Goal: Task Accomplishment & Management: Manage account settings

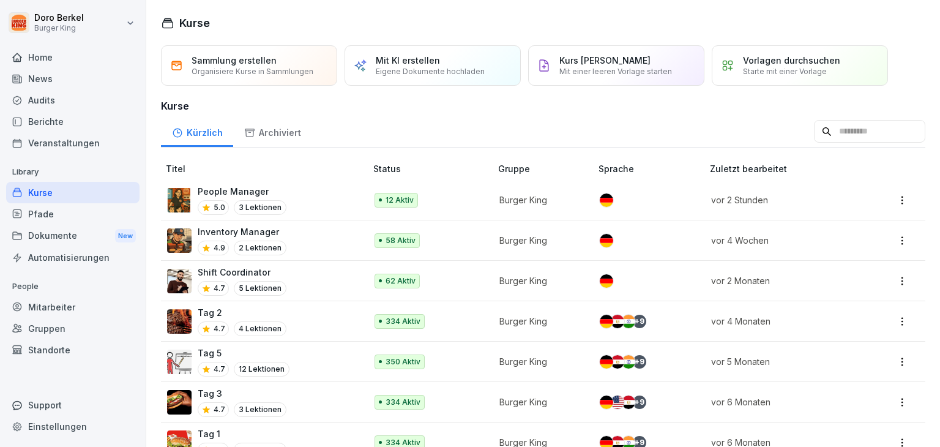
click at [63, 307] on div "Mitarbeiter" at bounding box center [72, 306] width 133 height 21
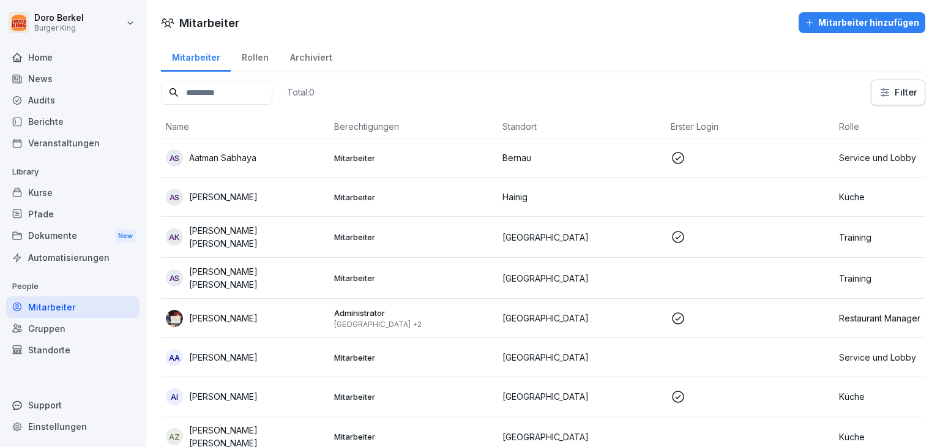
click at [43, 85] on div "News" at bounding box center [72, 78] width 133 height 21
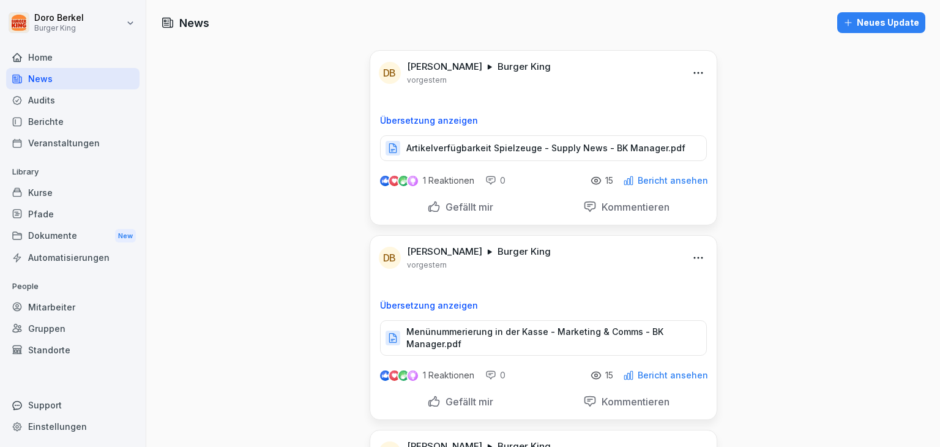
click at [880, 20] on div "Neues Update" at bounding box center [881, 22] width 76 height 13
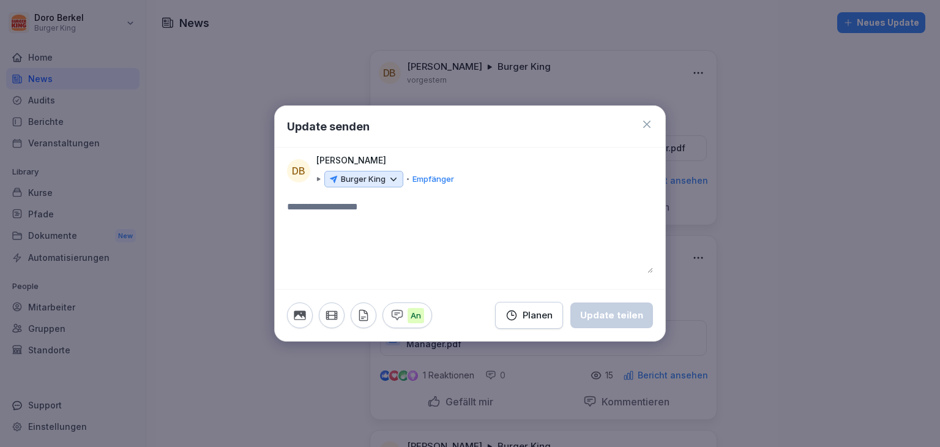
click at [382, 182] on p "Burger King" at bounding box center [363, 179] width 45 height 12
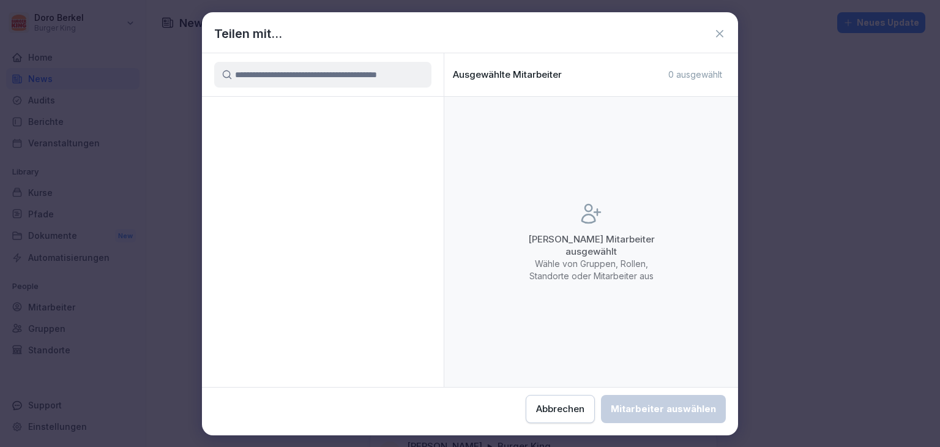
click at [323, 77] on input at bounding box center [322, 75] width 217 height 26
click at [721, 34] on icon at bounding box center [720, 34] width 12 height 12
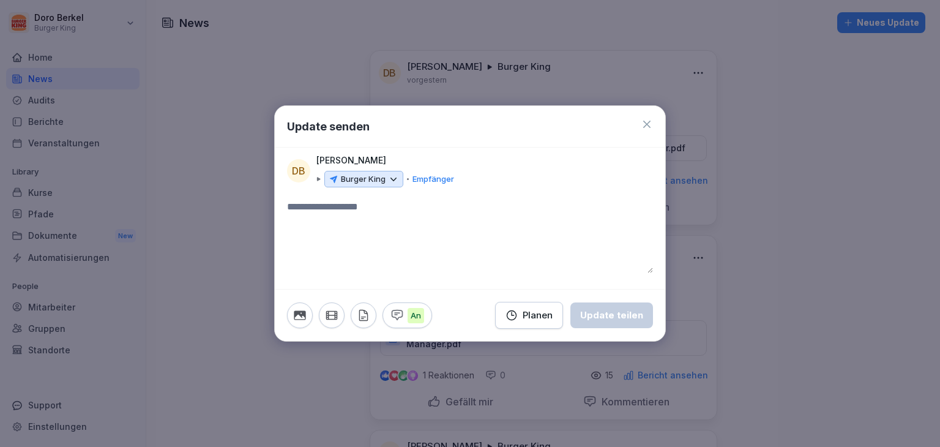
click at [396, 181] on icon at bounding box center [393, 179] width 11 height 11
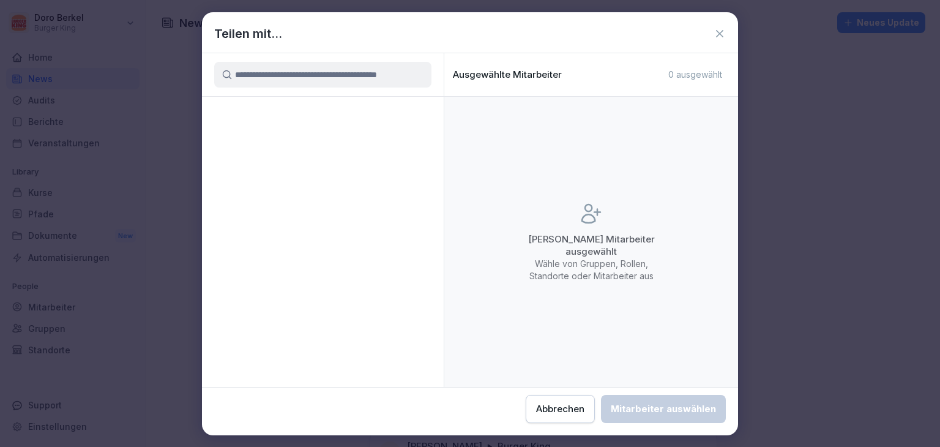
click at [717, 32] on icon at bounding box center [720, 34] width 12 height 12
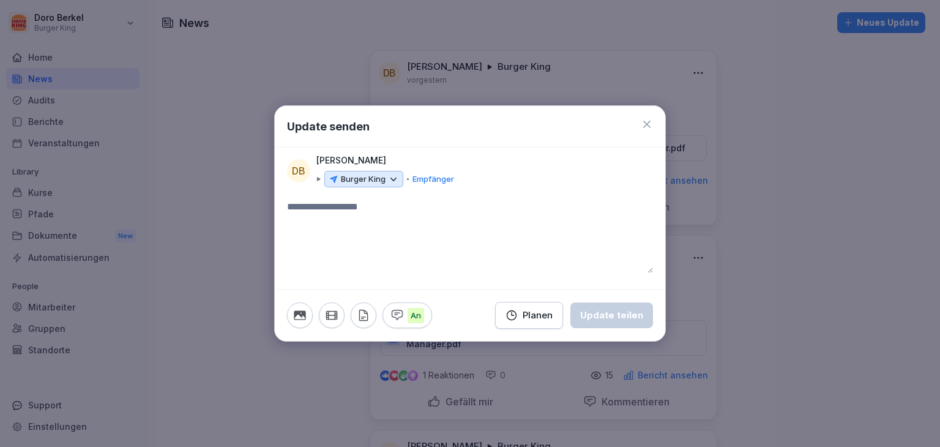
click at [380, 182] on p "Burger King" at bounding box center [363, 179] width 45 height 12
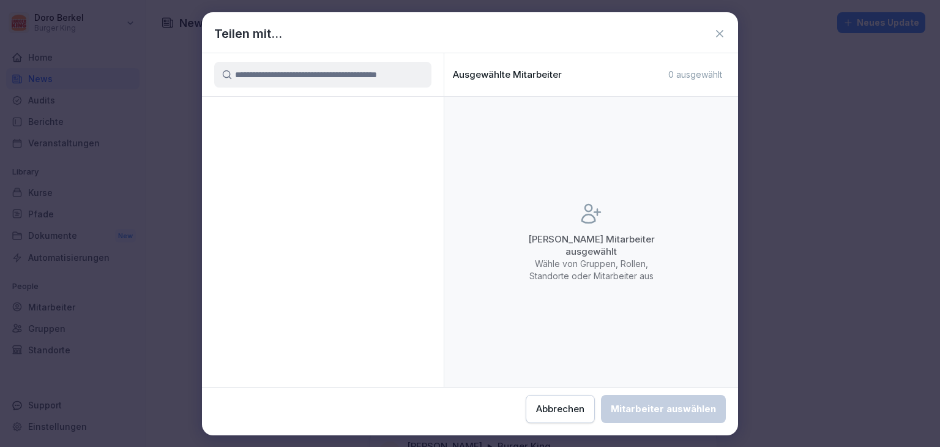
click at [291, 81] on input at bounding box center [322, 75] width 217 height 26
click at [310, 74] on input at bounding box center [322, 75] width 217 height 26
click at [557, 411] on div "Abbrechen" at bounding box center [560, 408] width 48 height 13
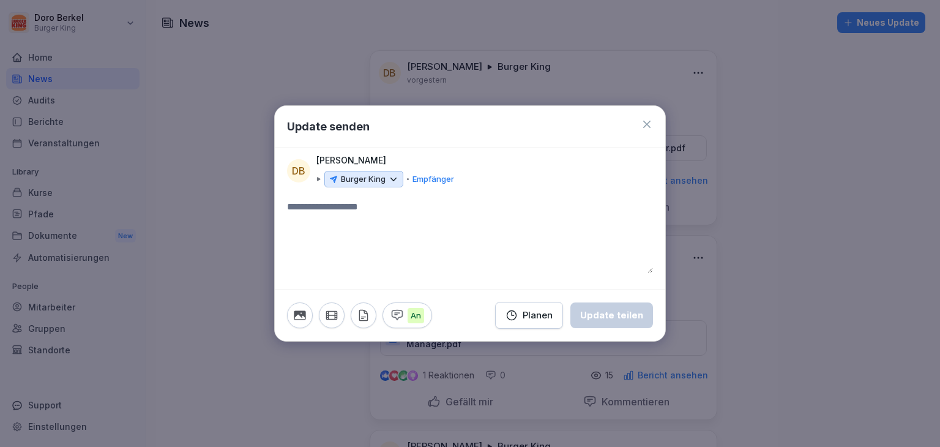
click at [648, 127] on icon at bounding box center [647, 124] width 12 height 12
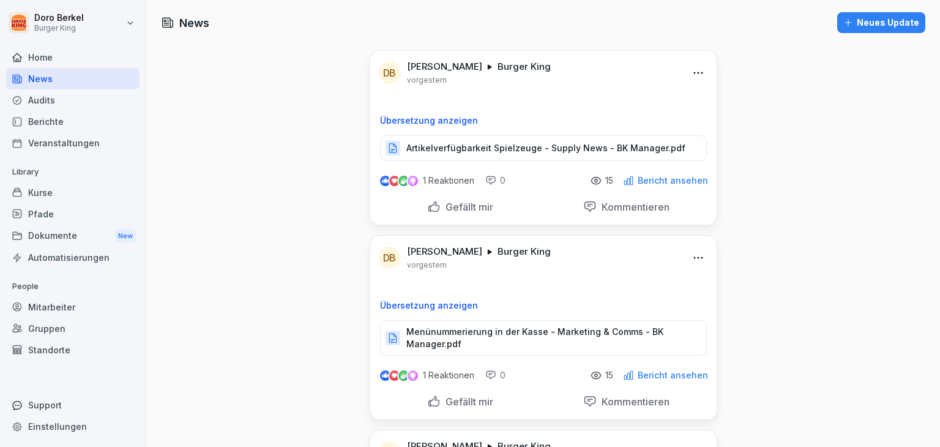
click at [51, 352] on div "Standorte" at bounding box center [72, 349] width 133 height 21
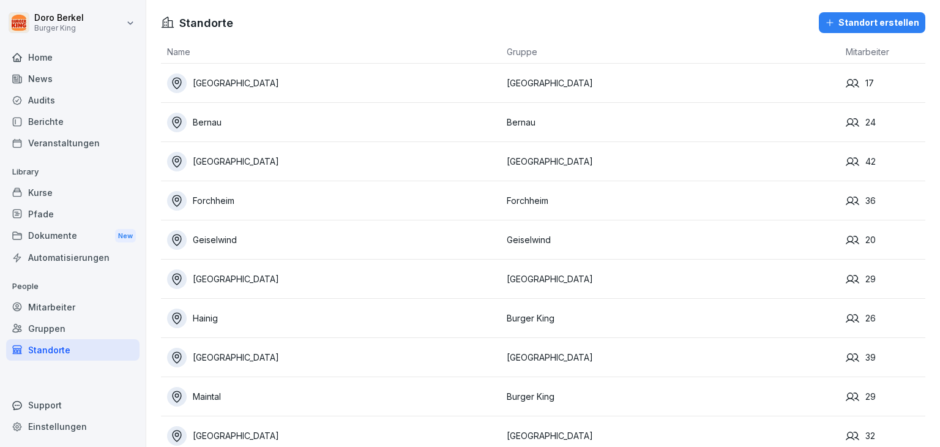
click at [79, 74] on div "News" at bounding box center [72, 78] width 133 height 21
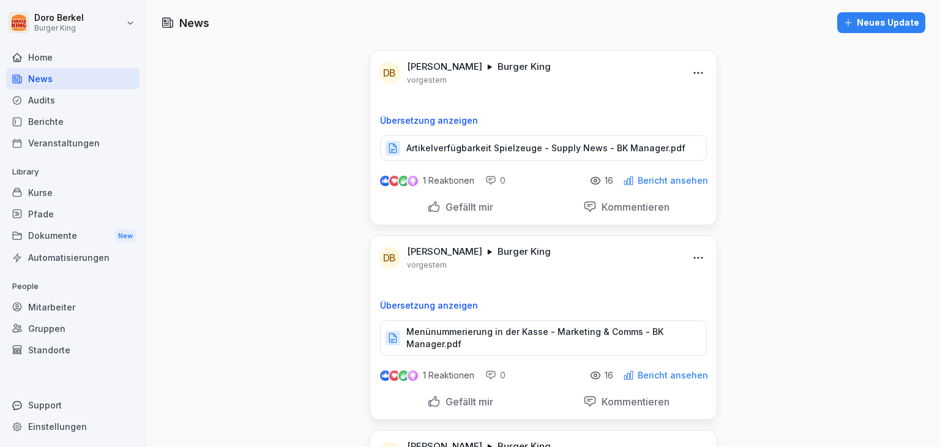
click at [86, 304] on div "Mitarbeiter" at bounding box center [72, 306] width 133 height 21
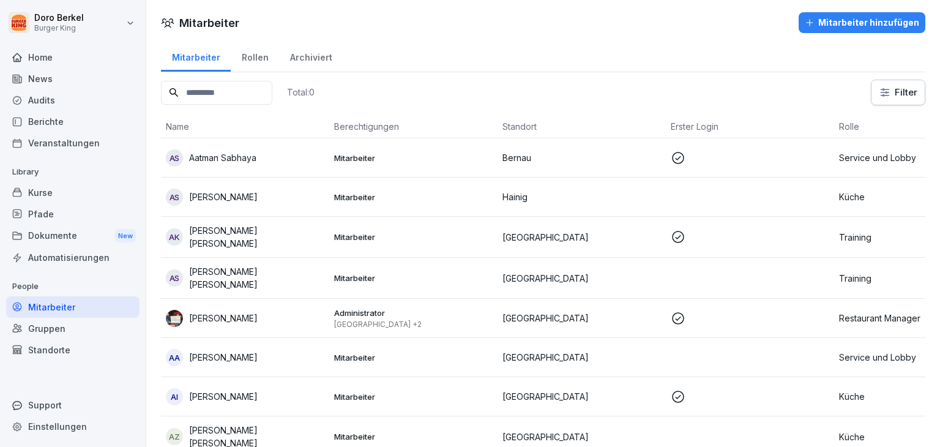
click at [38, 88] on div "News" at bounding box center [72, 78] width 133 height 21
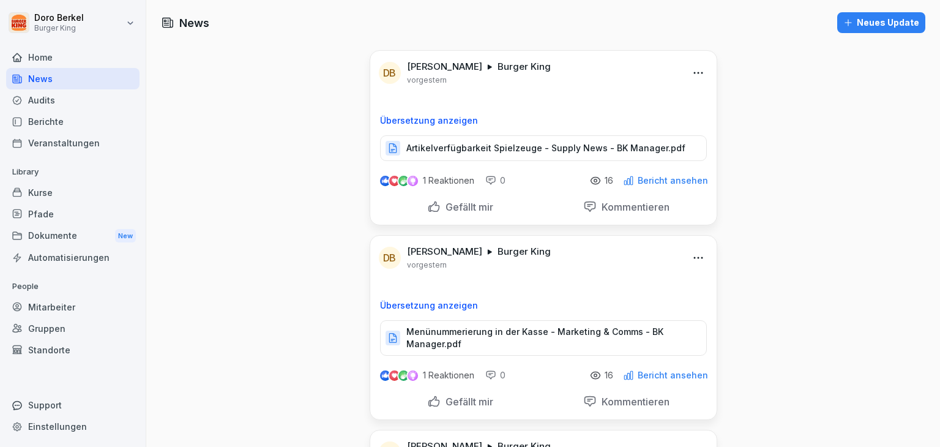
click at [864, 20] on div "Neues Update" at bounding box center [881, 22] width 76 height 13
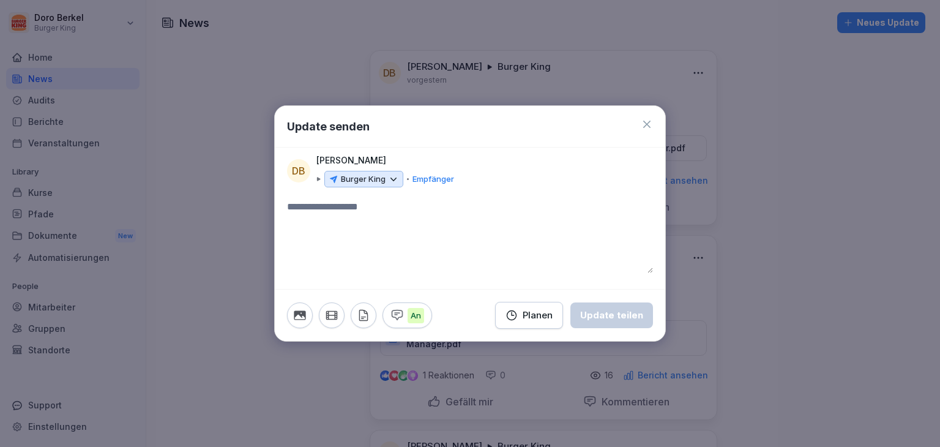
click at [389, 178] on icon at bounding box center [393, 179] width 11 height 11
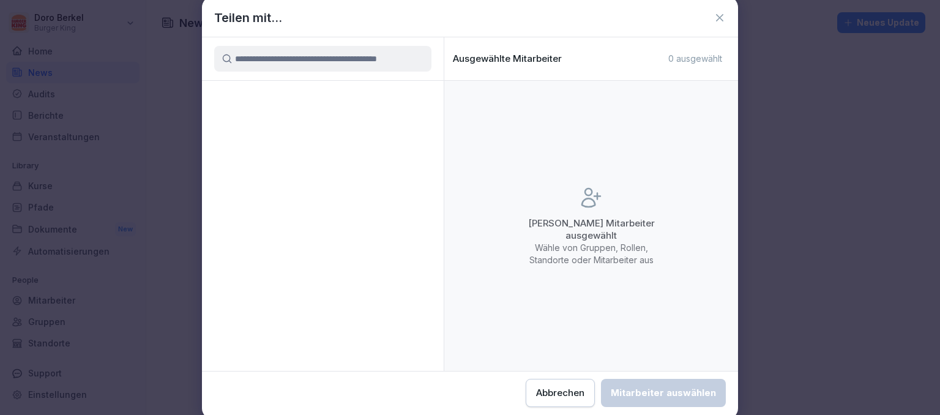
click at [559, 397] on div "Abbrechen" at bounding box center [560, 392] width 48 height 13
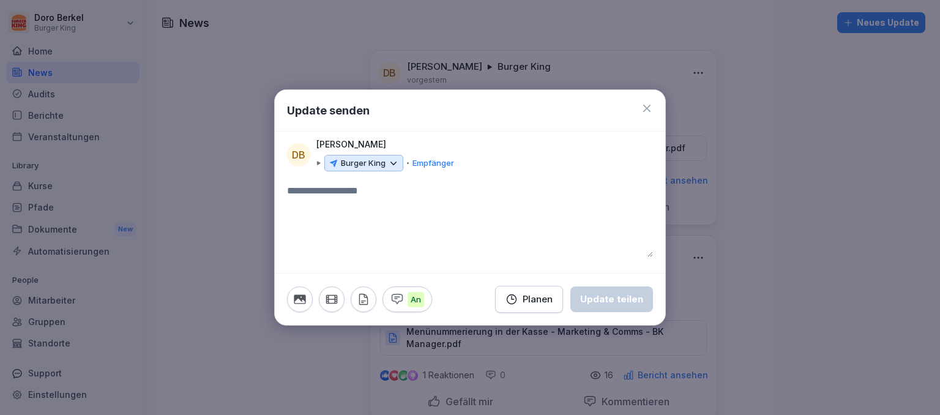
click at [650, 106] on icon at bounding box center [647, 108] width 12 height 12
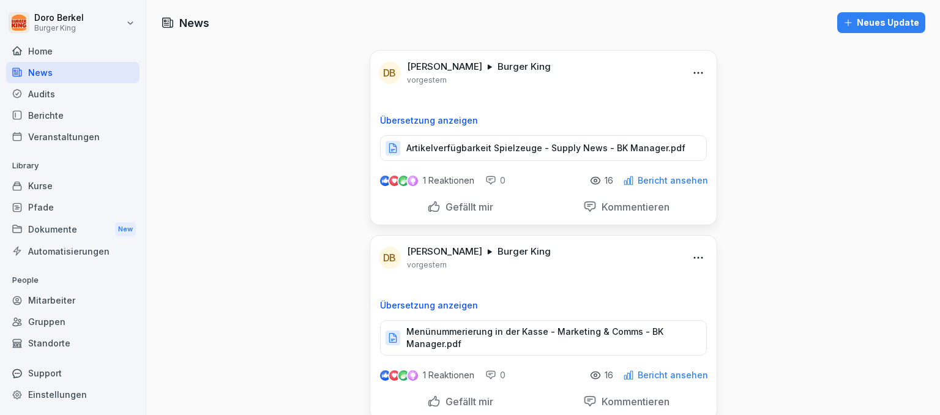
click at [881, 18] on div "Neues Update" at bounding box center [881, 22] width 76 height 13
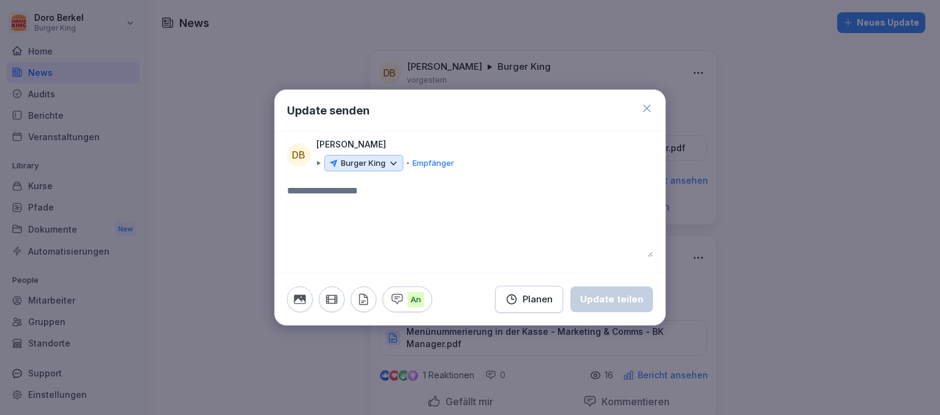
click at [395, 162] on icon at bounding box center [394, 163] width 6 height 2
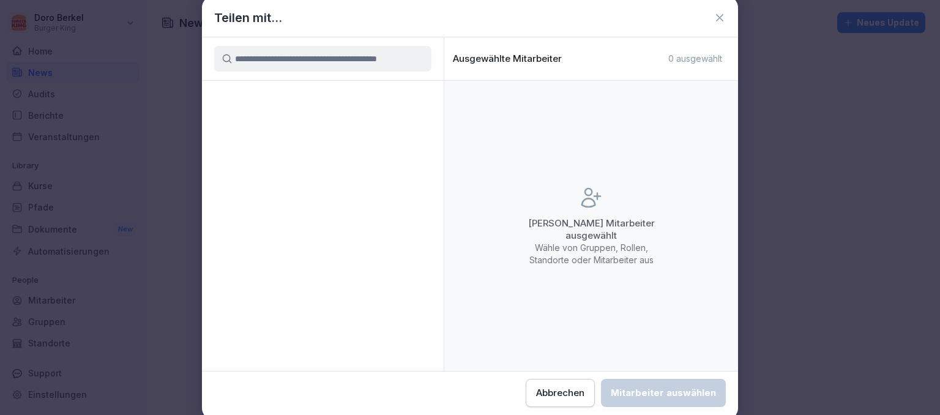
click at [724, 13] on icon at bounding box center [720, 18] width 12 height 12
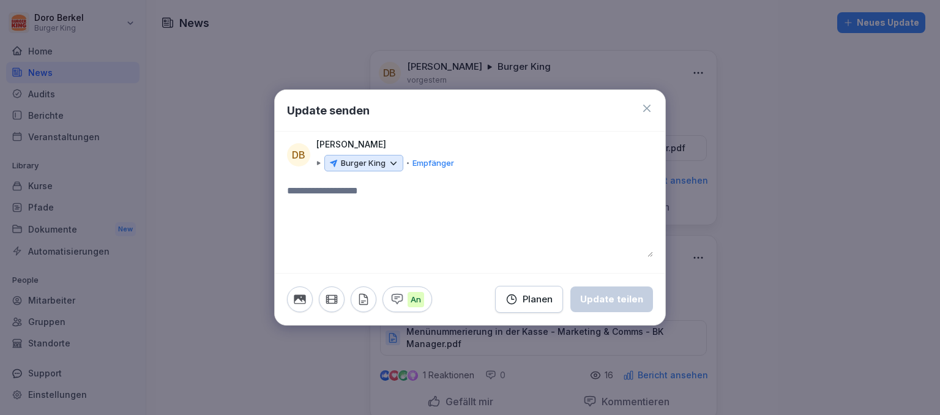
click at [651, 106] on icon at bounding box center [647, 108] width 12 height 12
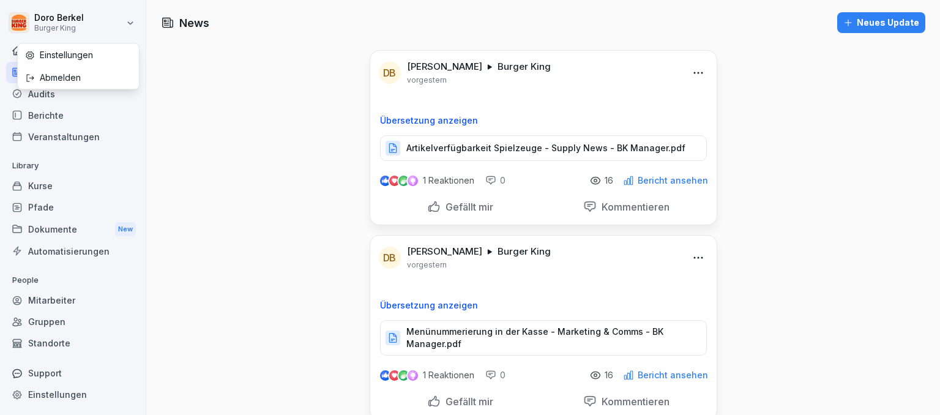
click at [134, 18] on html "Doro Berkel Burger King Home News Audits Berichte Veranstaltungen Library Kurse…" at bounding box center [470, 207] width 940 height 415
click at [75, 74] on div "Abmelden" at bounding box center [78, 77] width 121 height 23
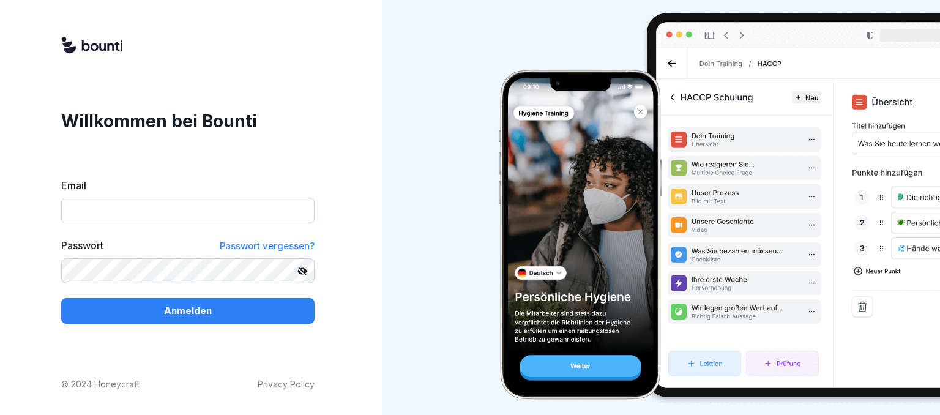
type input "**********"
drag, startPoint x: 129, startPoint y: 308, endPoint x: 143, endPoint y: 309, distance: 14.1
click at [129, 309] on div "Anmelden" at bounding box center [188, 310] width 234 height 13
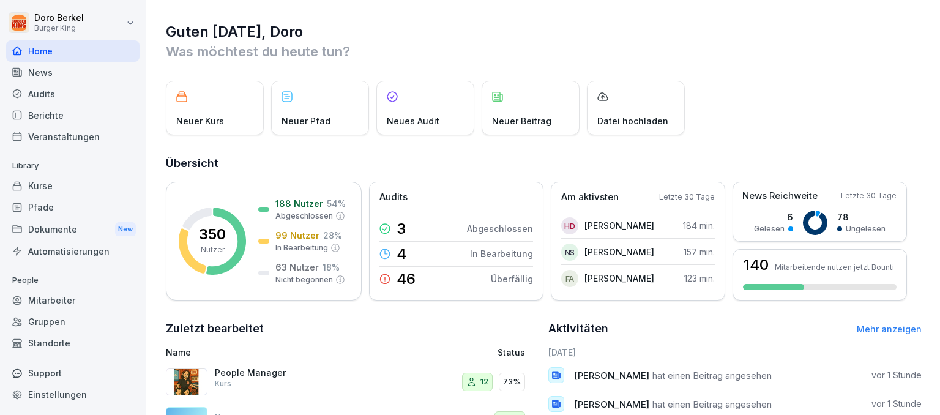
click at [45, 72] on div "News" at bounding box center [72, 72] width 133 height 21
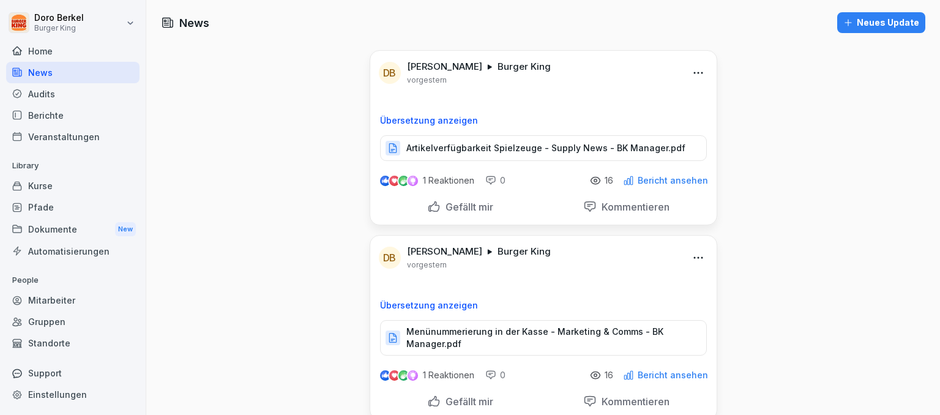
click at [878, 27] on div "Neues Update" at bounding box center [881, 22] width 76 height 13
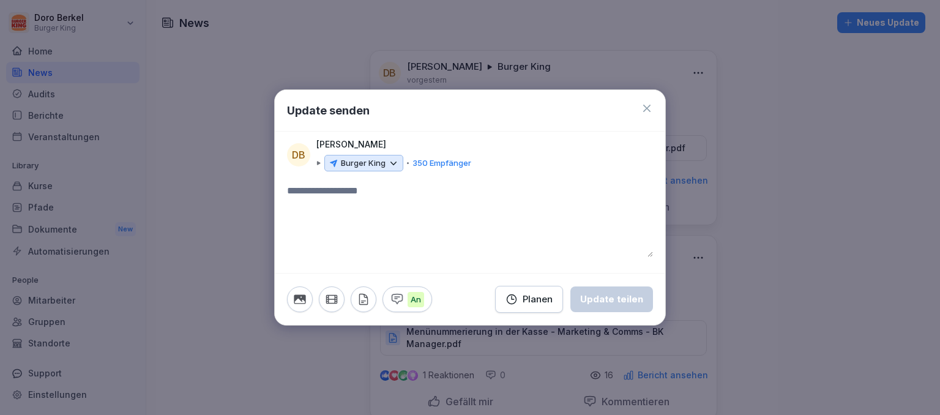
click at [387, 166] on div "Burger King" at bounding box center [363, 163] width 79 height 17
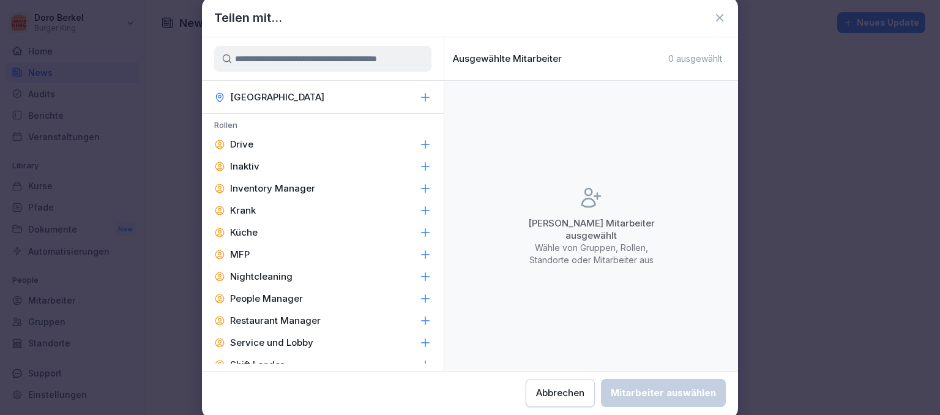
scroll to position [523, 0]
click at [333, 189] on div "Inventory Manager" at bounding box center [323, 189] width 242 height 22
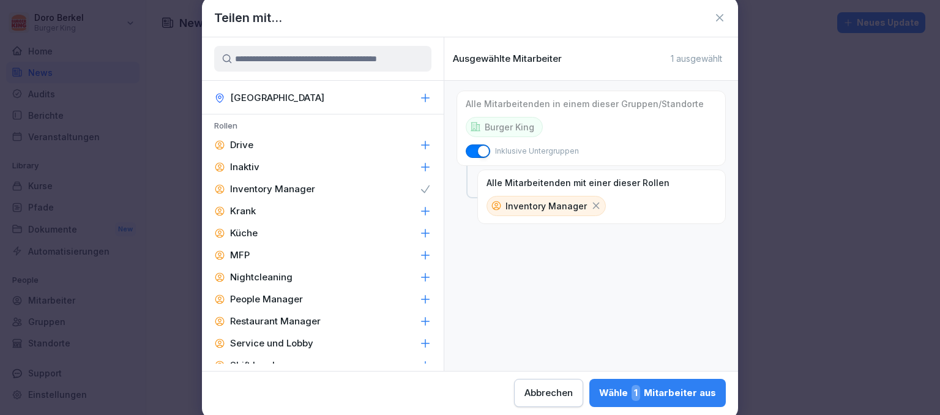
click at [290, 297] on p "People Manager" at bounding box center [266, 299] width 73 height 12
click at [292, 323] on p "Restaurant Manager" at bounding box center [275, 321] width 91 height 12
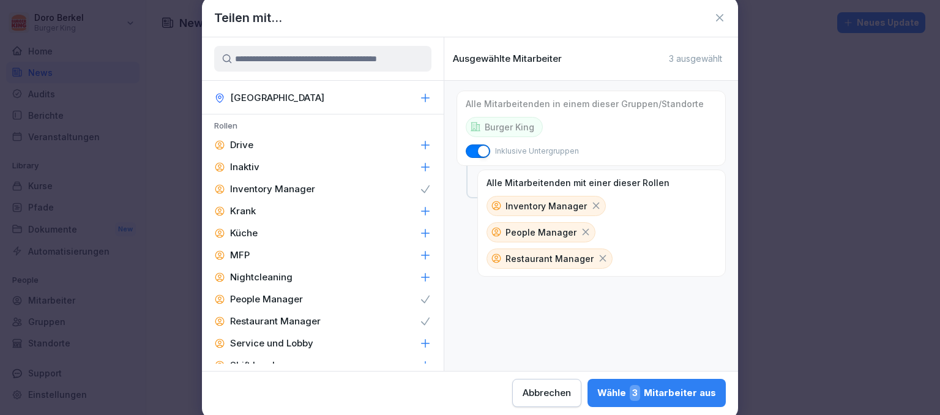
click at [294, 346] on p "Service und Lobby" at bounding box center [271, 343] width 83 height 12
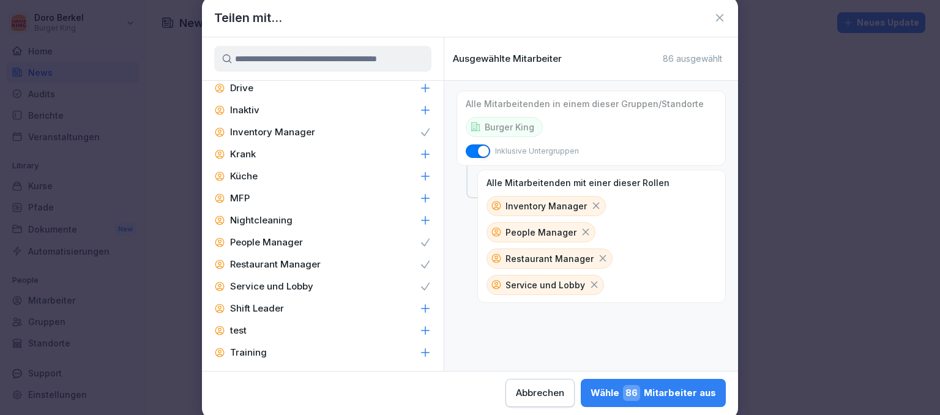
scroll to position [585, 0]
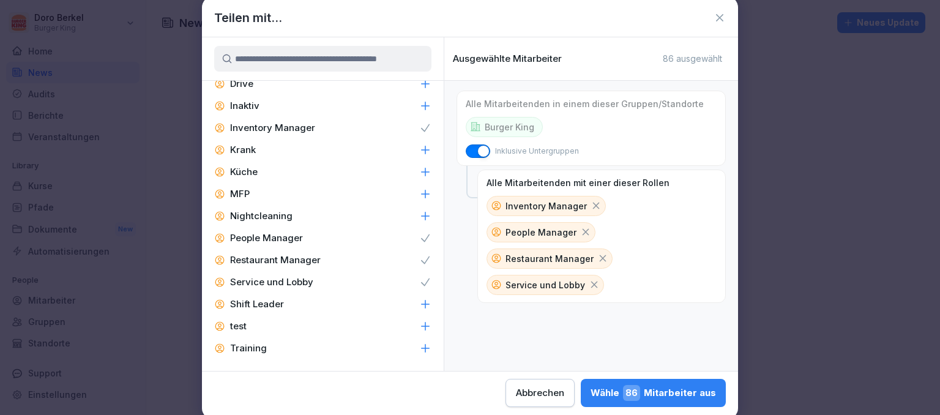
click at [312, 302] on div "Shift Leader" at bounding box center [323, 304] width 242 height 22
click at [589, 279] on icon at bounding box center [594, 284] width 11 height 11
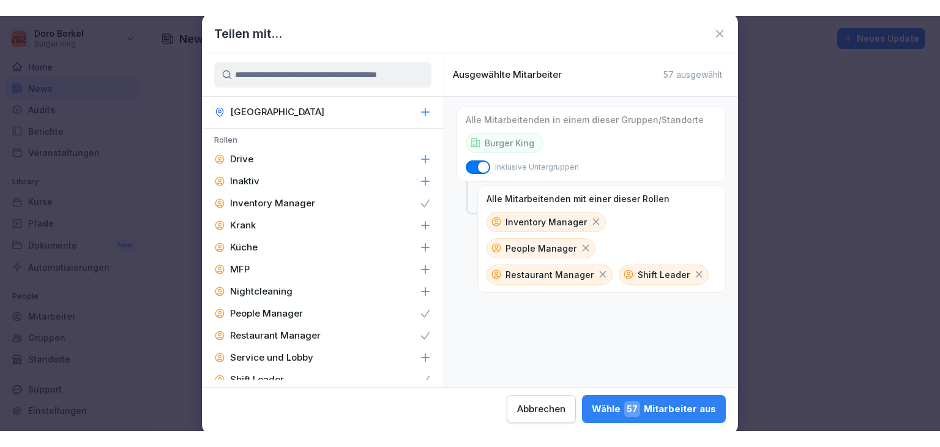
scroll to position [462, 0]
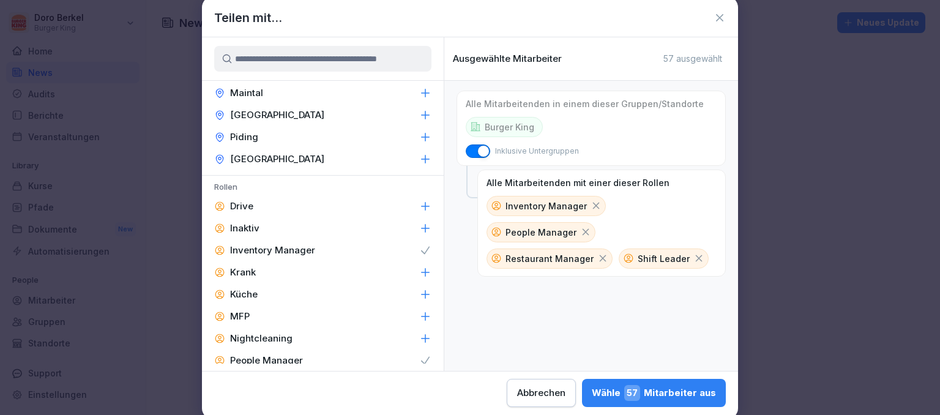
click at [552, 397] on div "Abbrechen" at bounding box center [541, 392] width 48 height 13
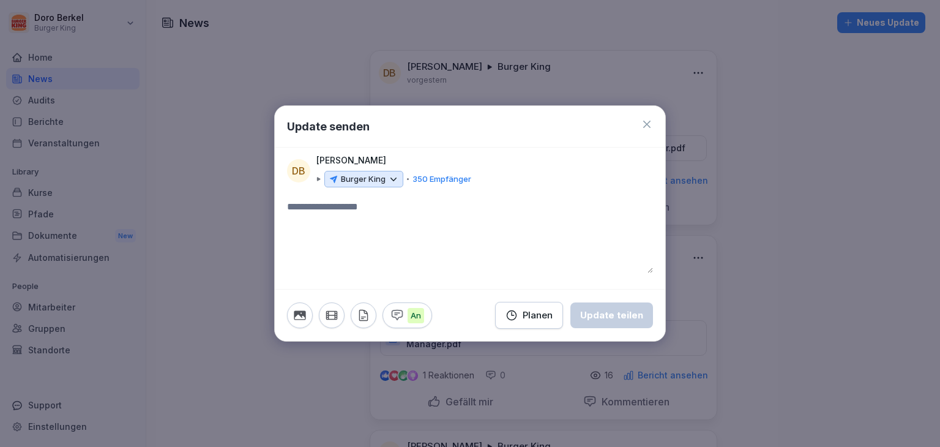
click at [650, 122] on icon at bounding box center [647, 124] width 12 height 12
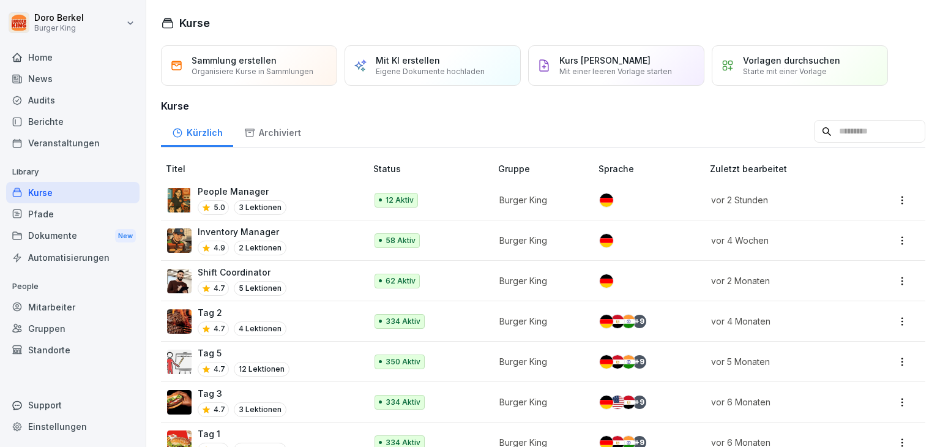
click at [86, 302] on div "Mitarbeiter" at bounding box center [72, 306] width 133 height 21
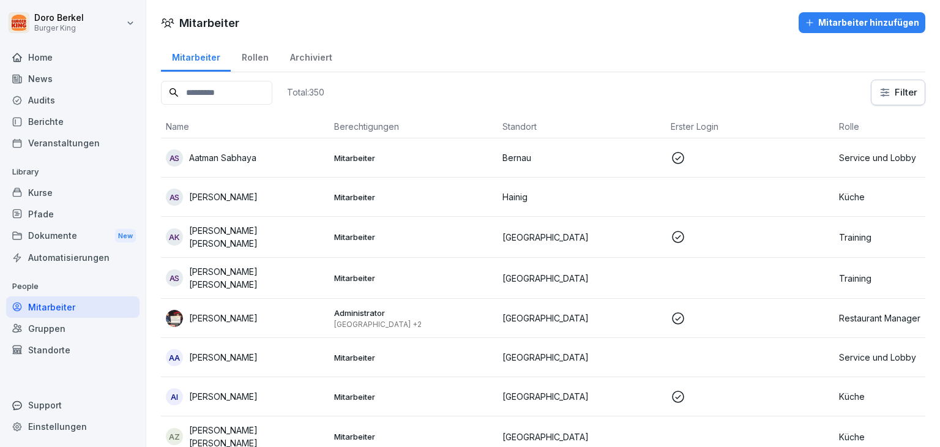
click at [252, 92] on input at bounding box center [216, 93] width 111 height 24
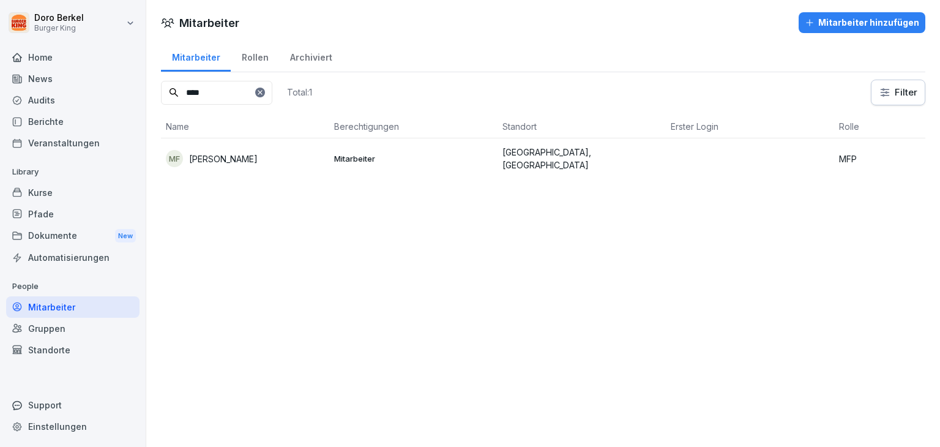
type input "****"
click at [238, 152] on p "[PERSON_NAME]" at bounding box center [223, 158] width 69 height 13
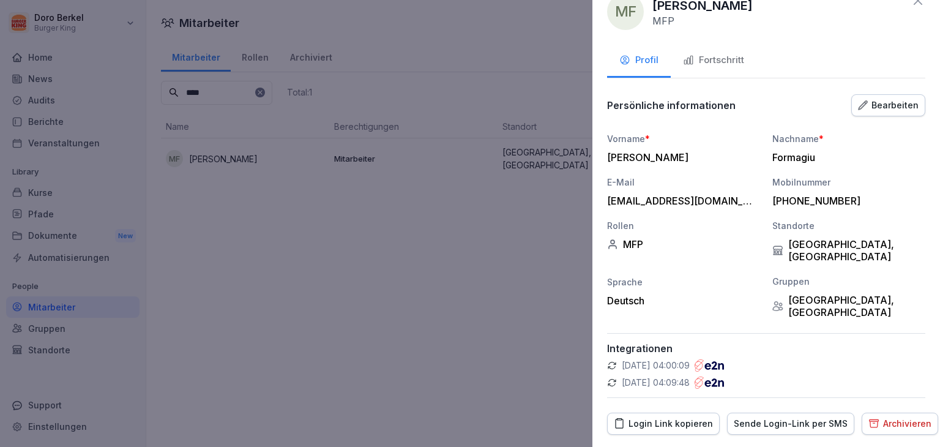
scroll to position [34, 0]
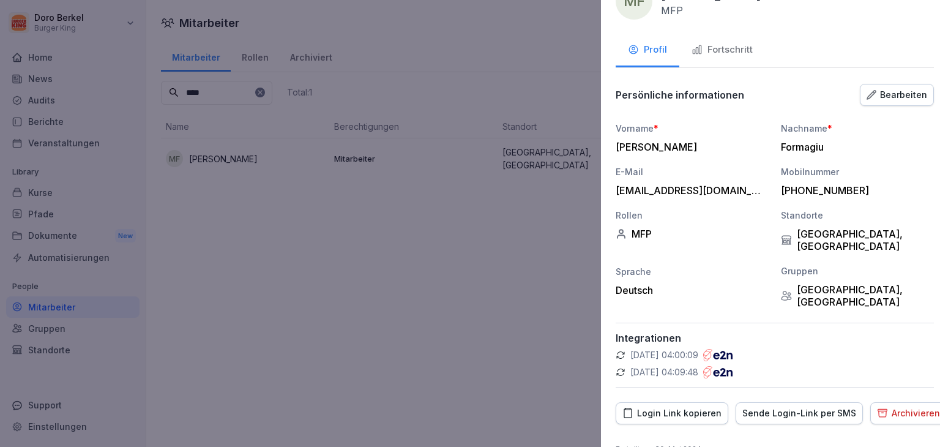
click at [384, 301] on div at bounding box center [470, 223] width 940 height 447
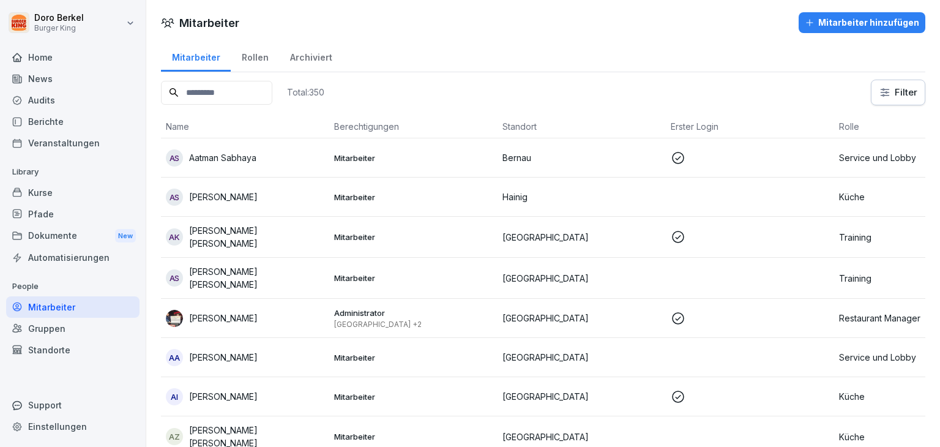
click at [242, 93] on input at bounding box center [216, 93] width 111 height 24
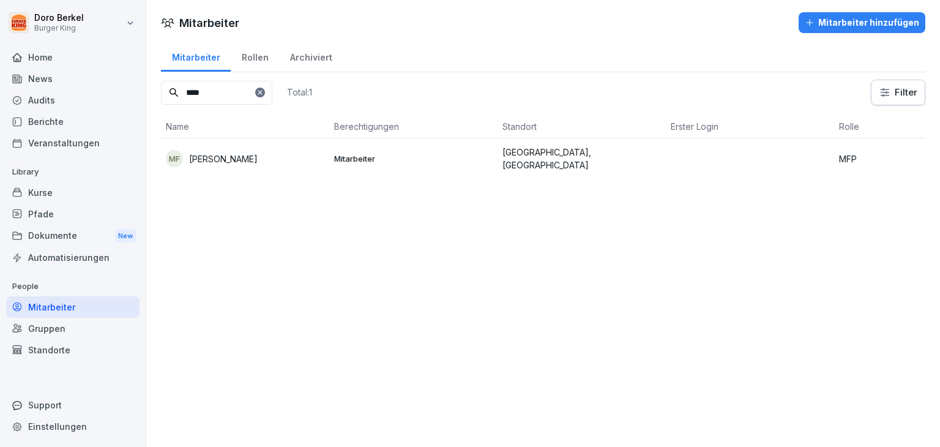
type input "****"
click at [244, 155] on p "[PERSON_NAME]" at bounding box center [223, 158] width 69 height 13
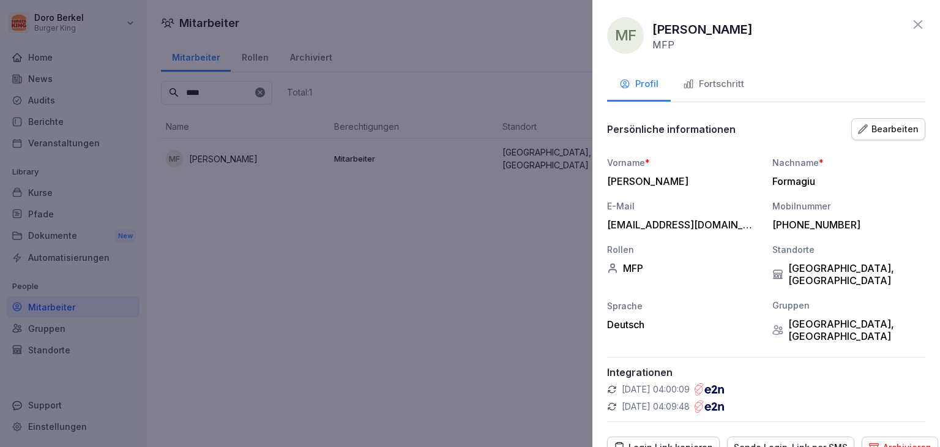
click at [244, 160] on div at bounding box center [470, 223] width 940 height 447
